Goal: Information Seeking & Learning: Stay updated

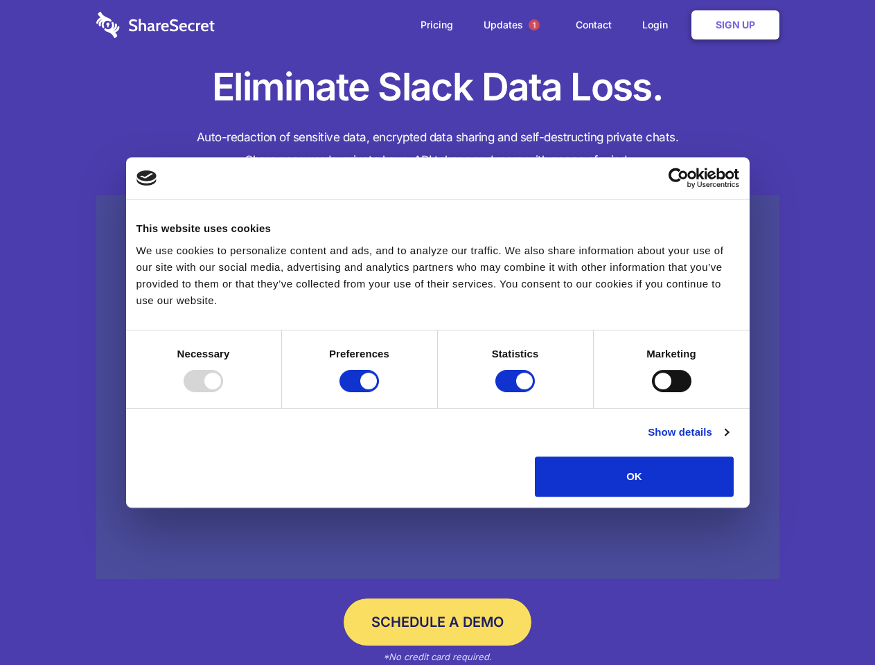
click at [223, 392] on div at bounding box center [204, 381] width 40 height 22
click at [379, 392] on input "Preferences" at bounding box center [360, 381] width 40 height 22
checkbox input "false"
click at [517, 392] on input "Statistics" at bounding box center [516, 381] width 40 height 22
checkbox input "false"
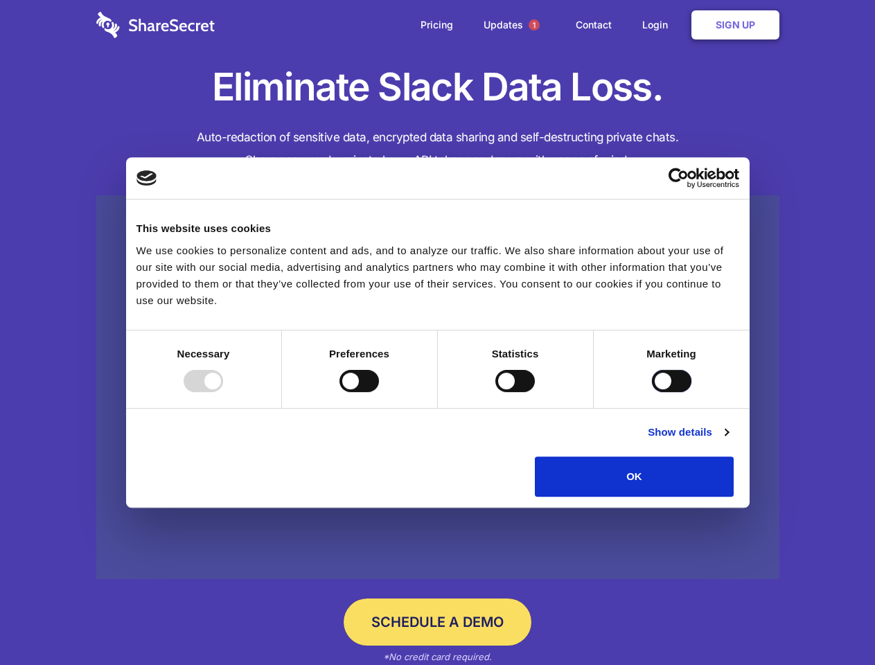
click at [652, 392] on input "Marketing" at bounding box center [672, 381] width 40 height 22
checkbox input "true"
click at [728, 441] on link "Show details" at bounding box center [688, 432] width 80 height 17
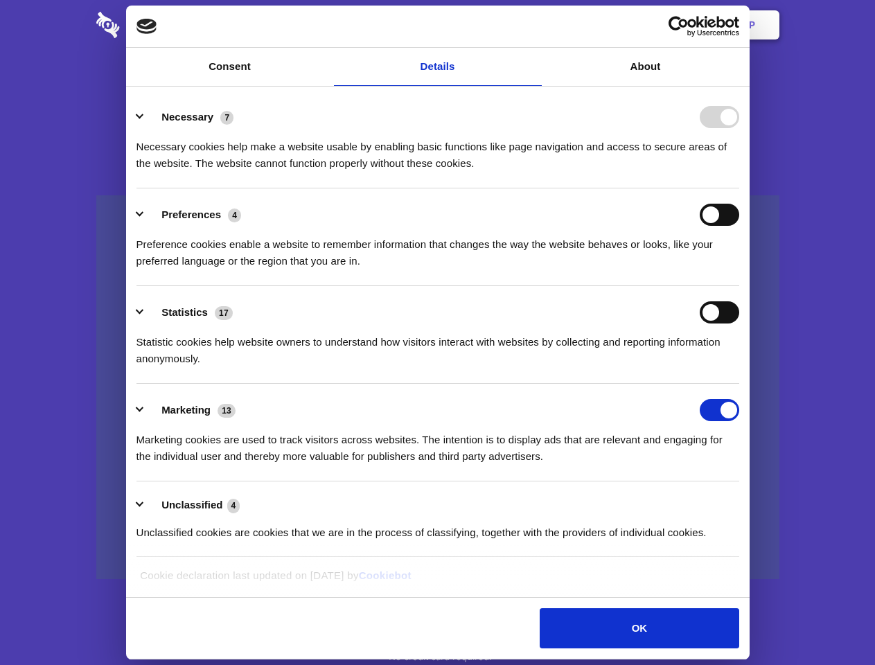
click at [739, 189] on li "Necessary 7 Necessary cookies help make a website usable by enabling basic func…" at bounding box center [438, 140] width 603 height 98
click at [534, 25] on span "1" at bounding box center [534, 24] width 11 height 11
